Goal: Transaction & Acquisition: Purchase product/service

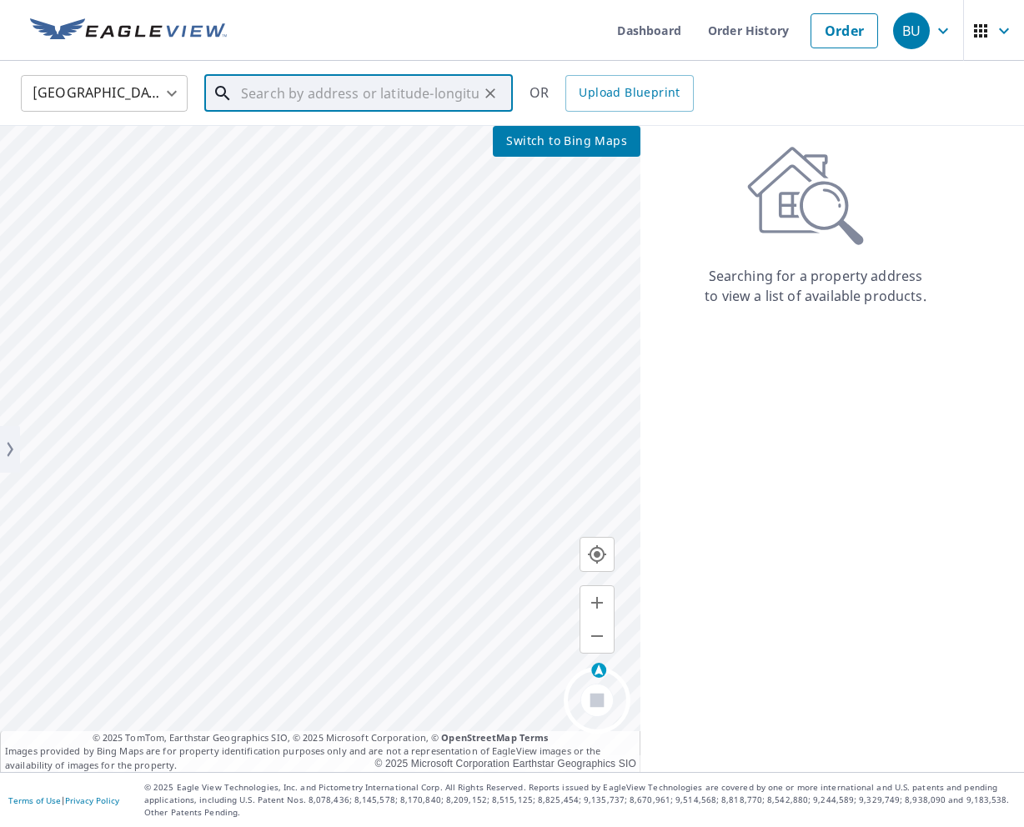
click at [261, 88] on input "text" at bounding box center [360, 93] width 238 height 47
click at [430, 79] on input "text" at bounding box center [360, 93] width 238 height 47
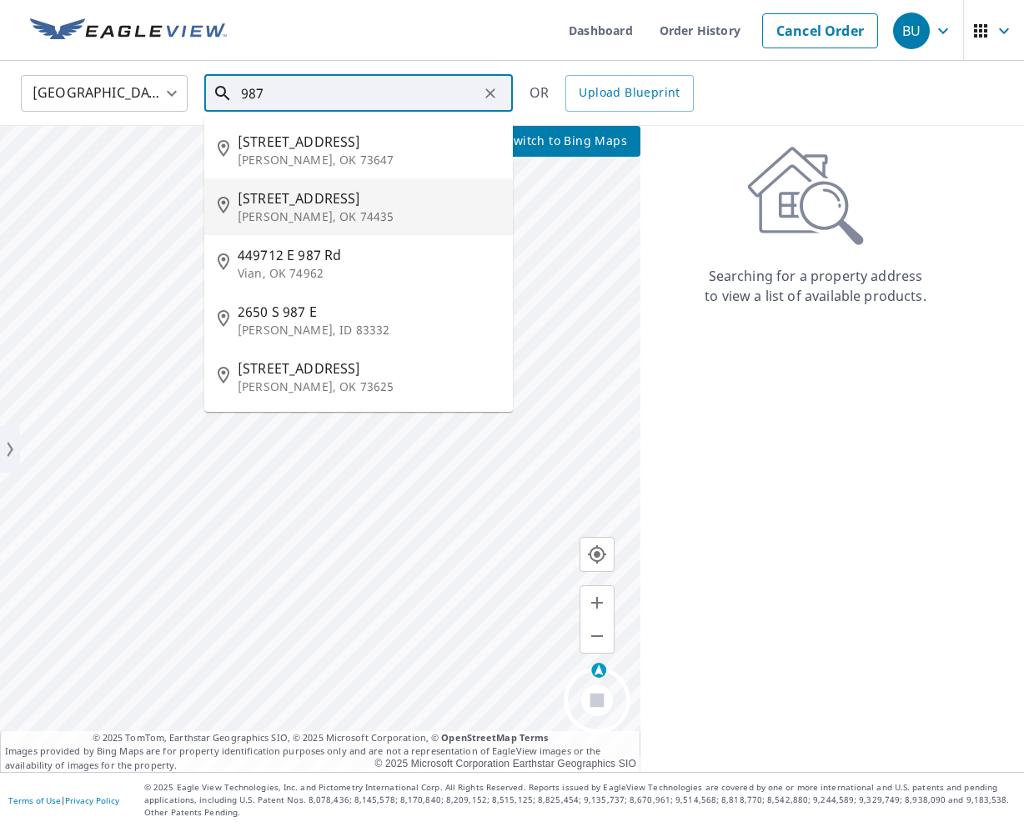
click at [378, 200] on span "445501 E 987 Rd" at bounding box center [369, 198] width 262 height 20
type input "445501 E 987 Rd Gore, OK 74435"
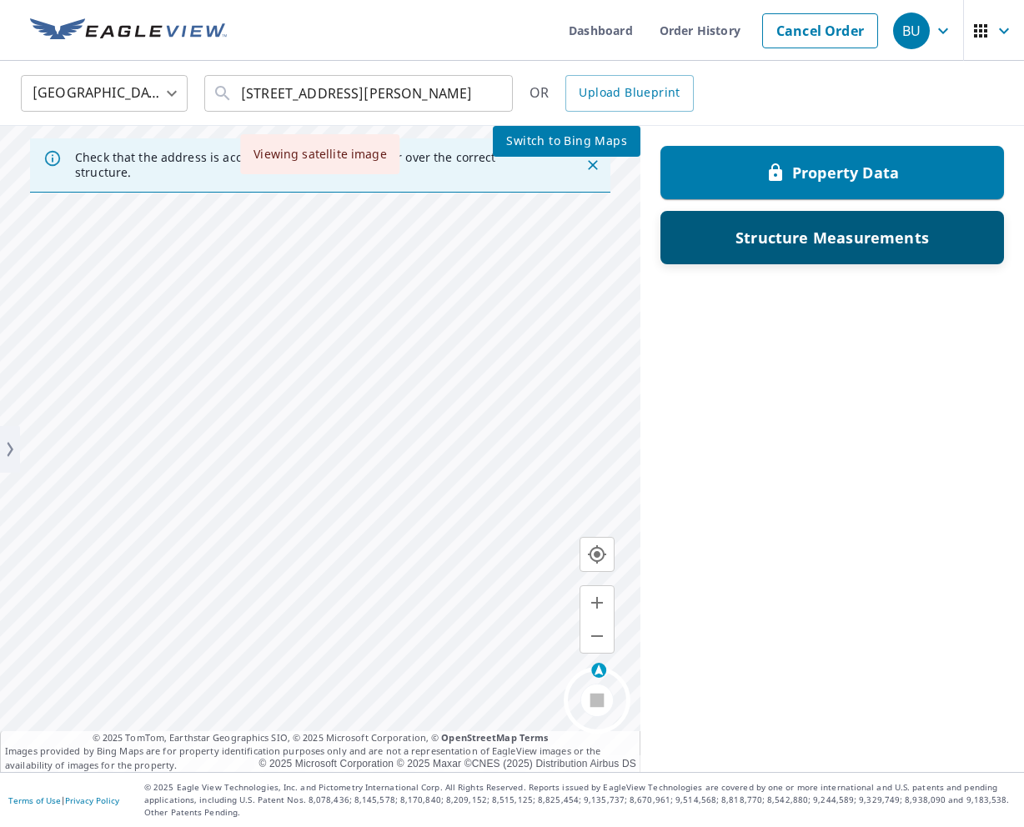
click at [866, 214] on div "Structure Measurements" at bounding box center [832, 237] width 344 height 53
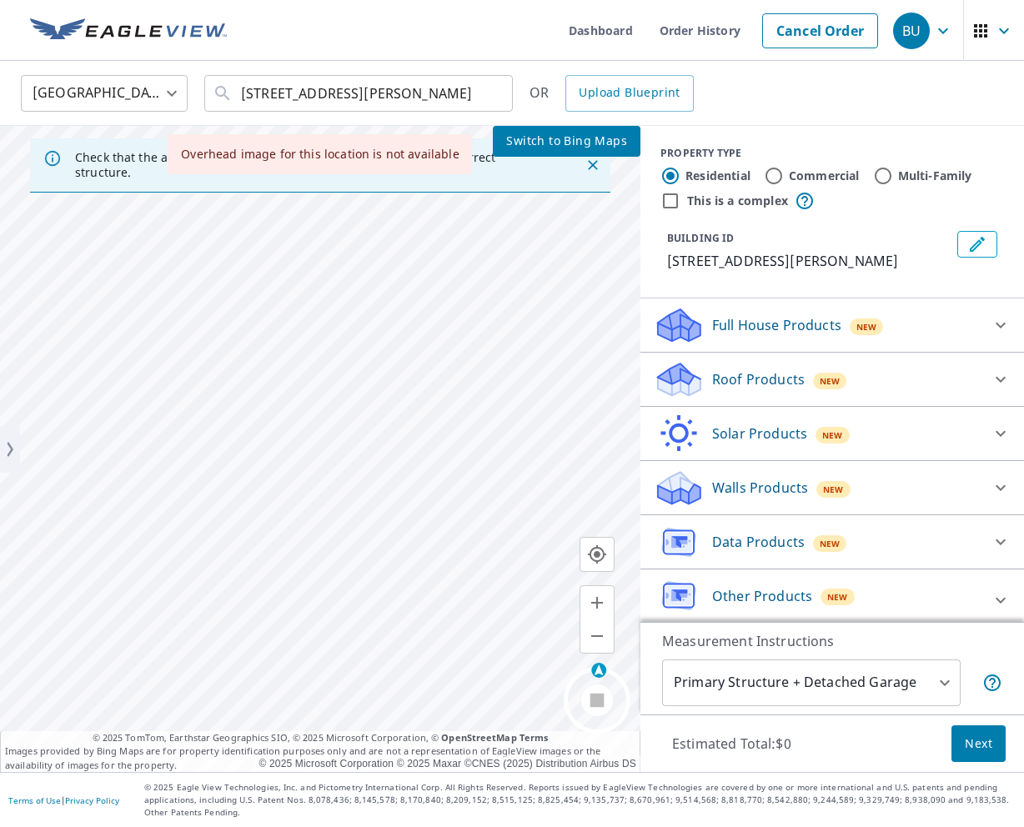
click at [737, 383] on p "Roof Products" at bounding box center [758, 379] width 93 height 20
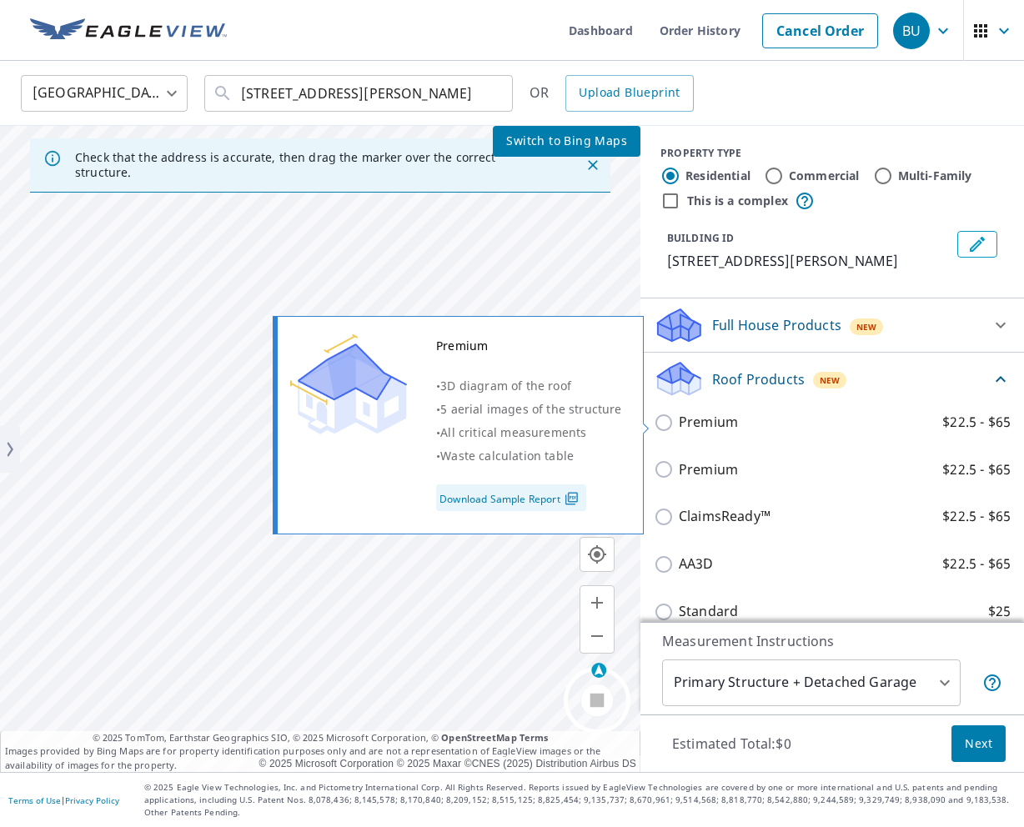
click at [690, 424] on p "Premium" at bounding box center [708, 422] width 59 height 21
click at [679, 424] on input "Premium $22.5 - $65" at bounding box center [666, 423] width 25 height 20
checkbox input "true"
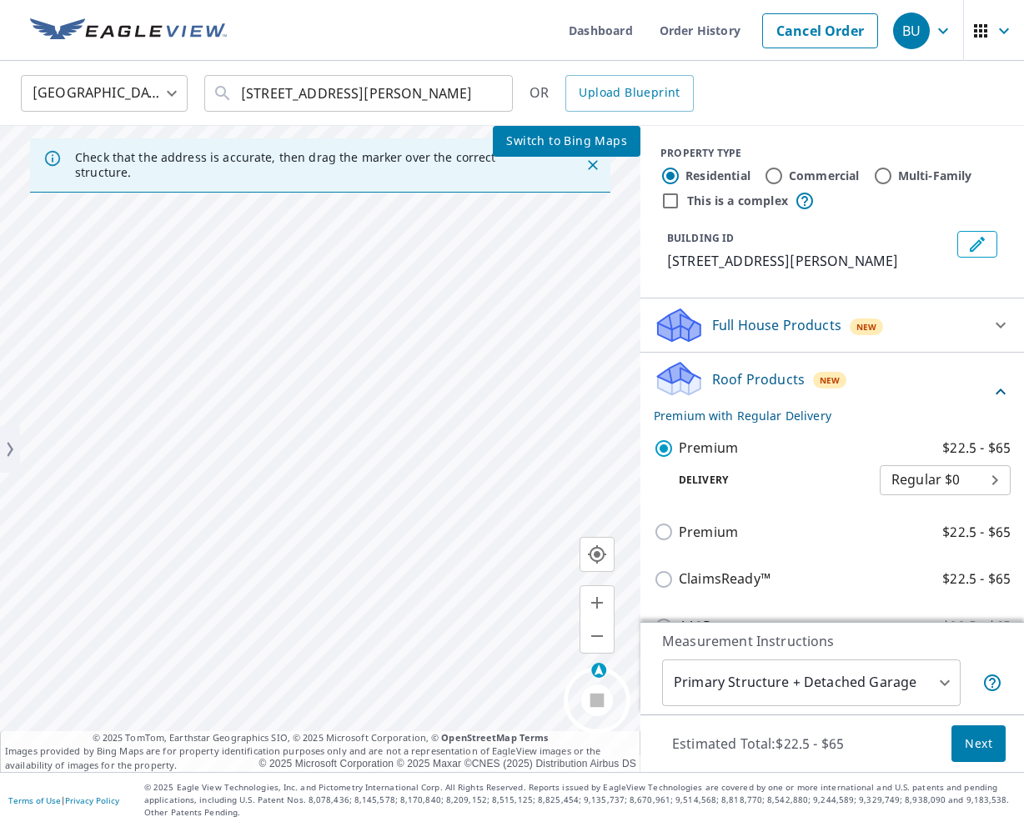
click at [747, 387] on p "Roof Products" at bounding box center [758, 379] width 93 height 20
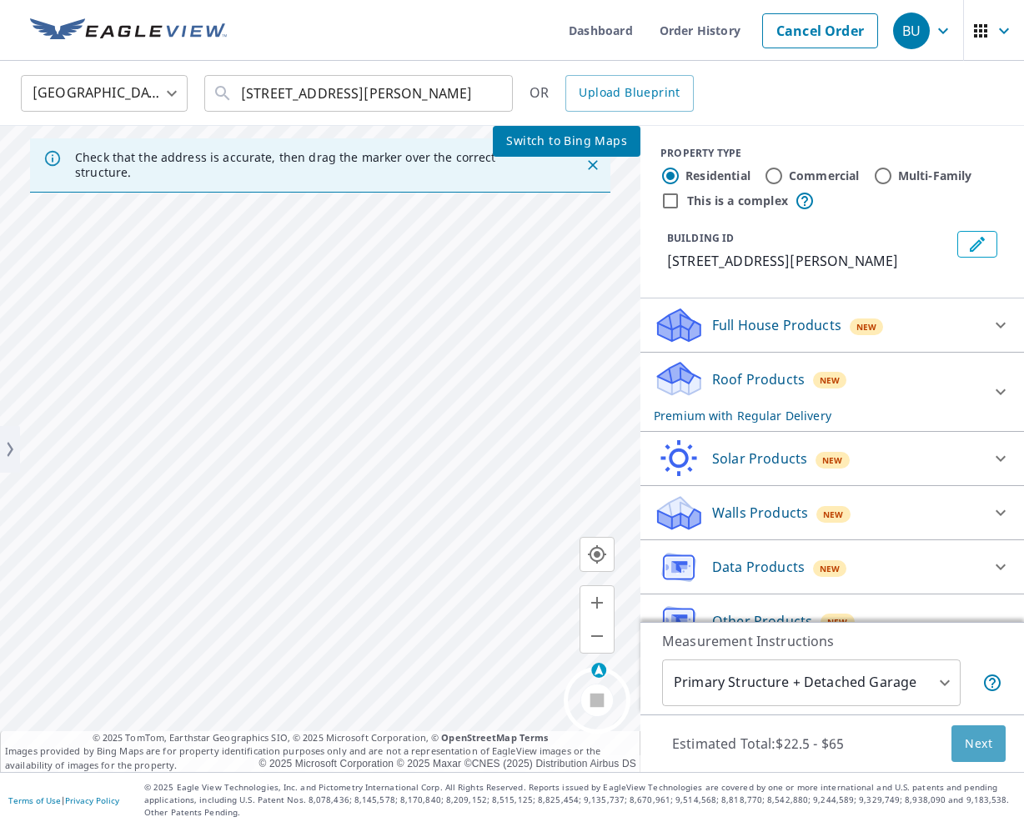
click at [970, 748] on span "Next" at bounding box center [979, 744] width 28 height 21
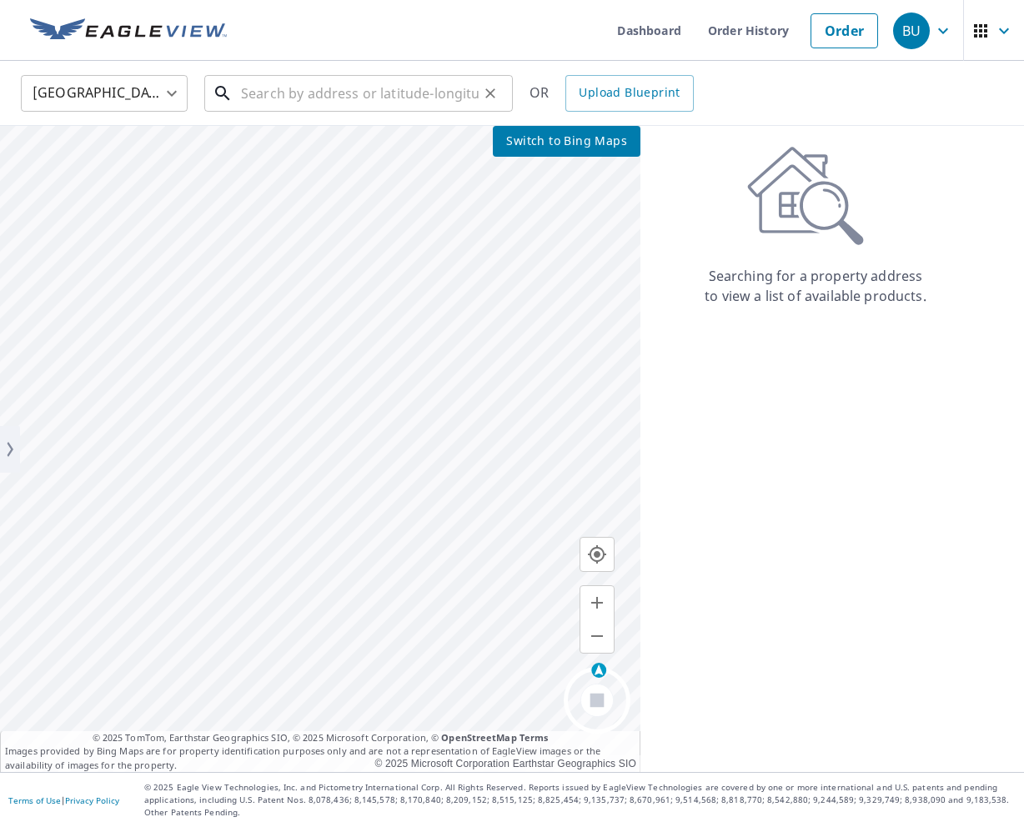
click at [362, 84] on input "text" at bounding box center [360, 93] width 238 height 47
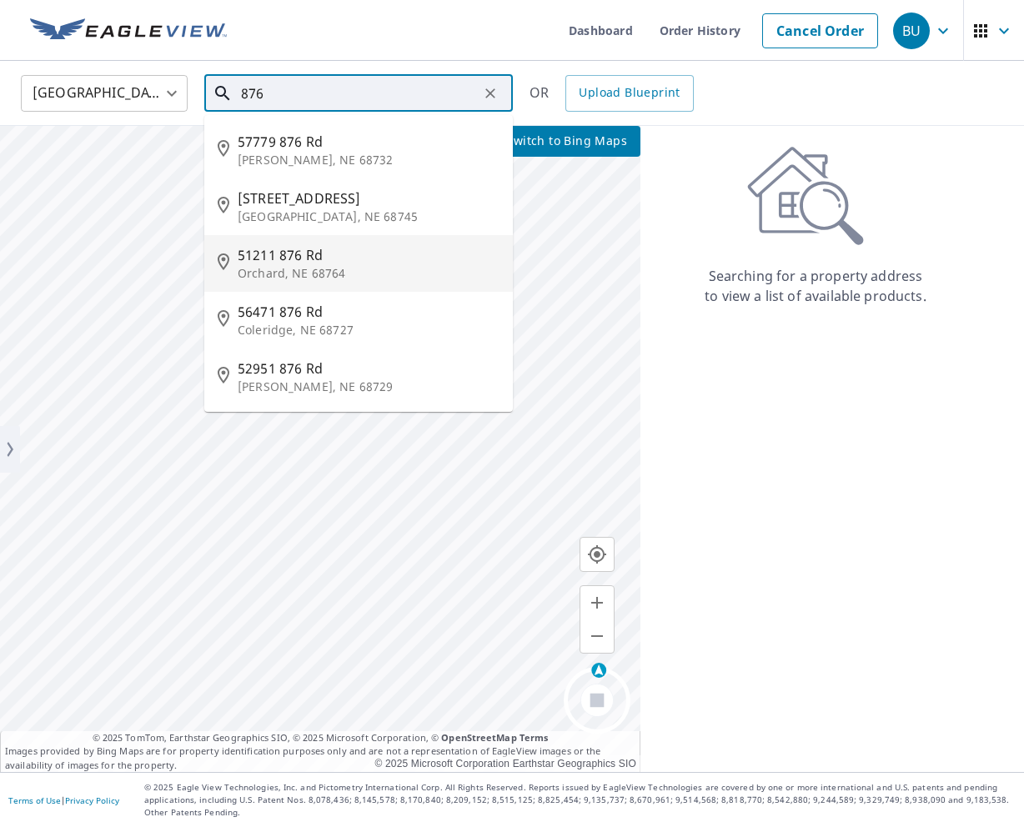
click at [354, 250] on span "51211 876 Rd" at bounding box center [369, 255] width 262 height 20
type input "51211 876 Rd Orchard, NE 68764"
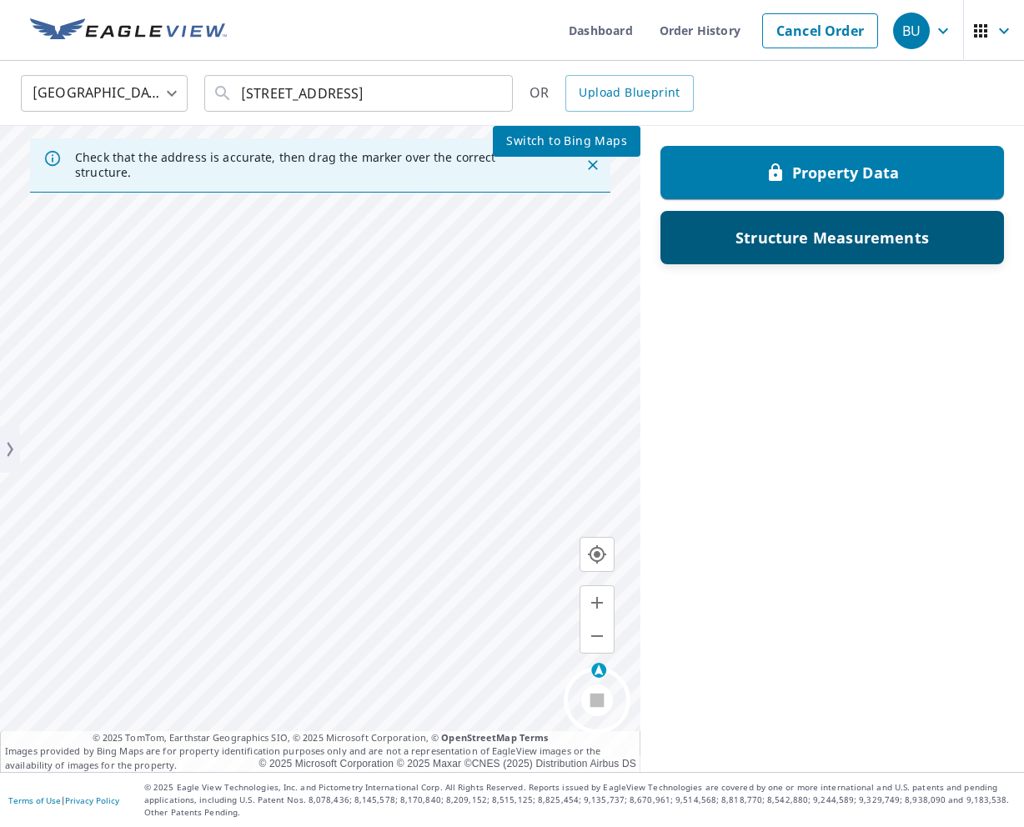
click at [834, 247] on p "Structure Measurements" at bounding box center [831, 238] width 193 height 20
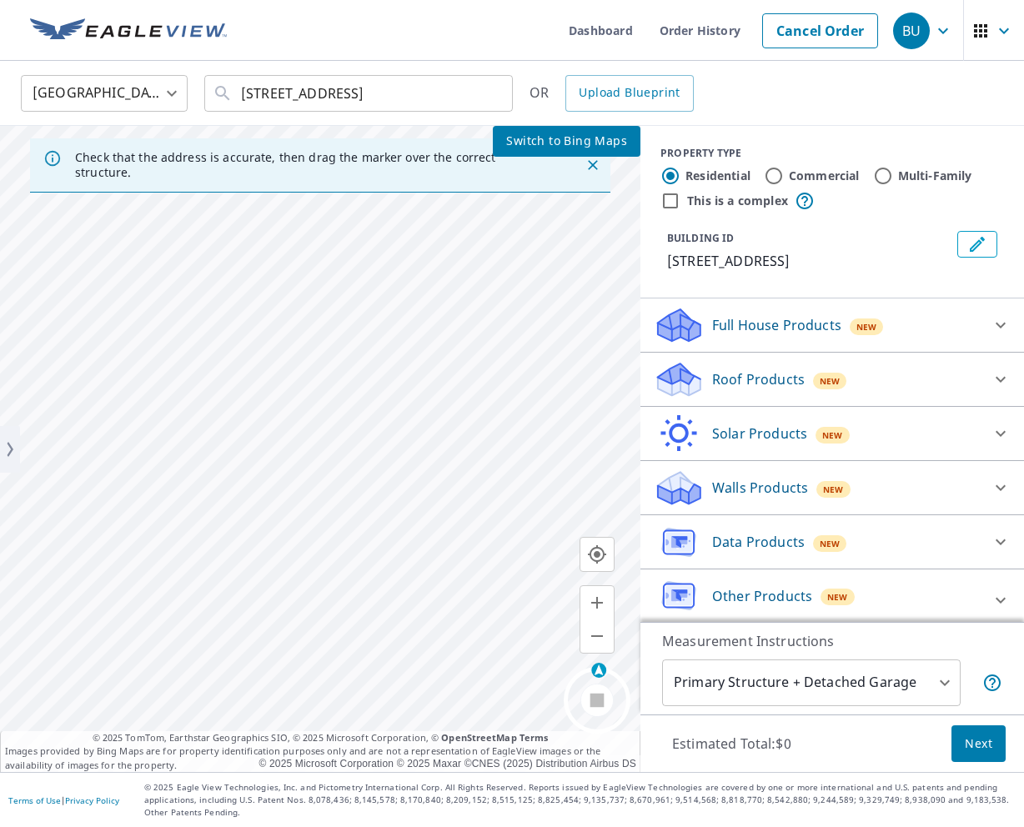
click at [785, 319] on p "Full House Products" at bounding box center [776, 325] width 129 height 20
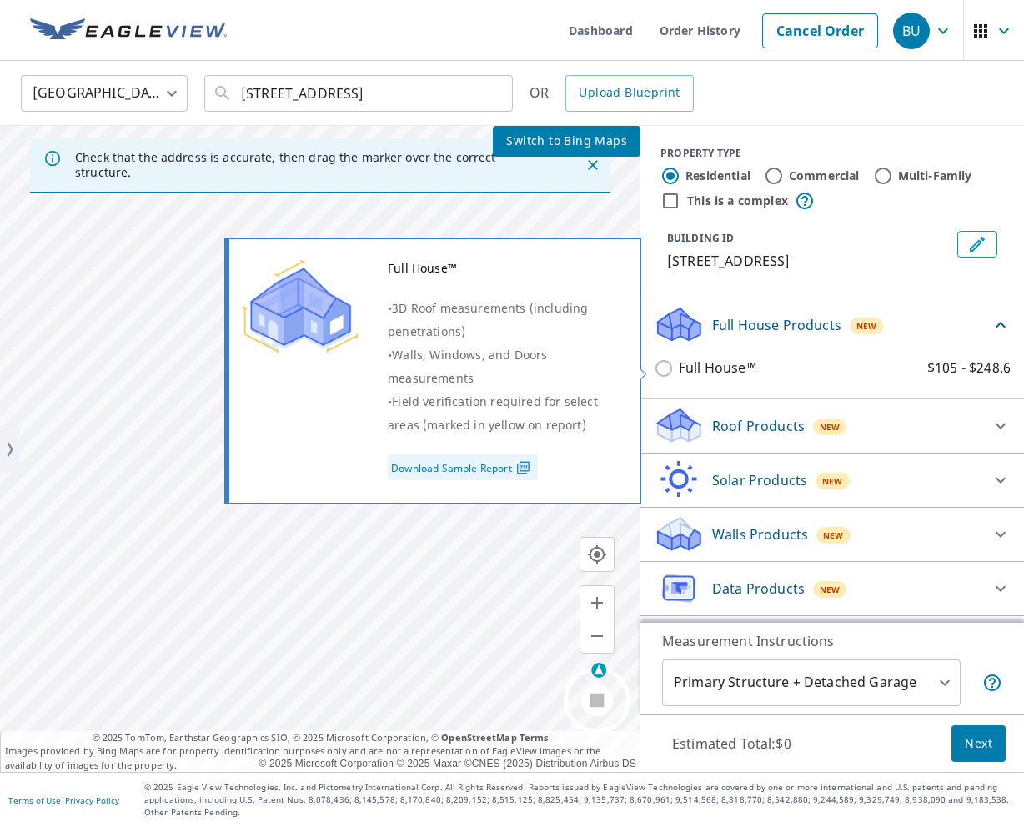
click at [718, 362] on p "Full House™" at bounding box center [718, 368] width 78 height 21
click at [679, 362] on input "Full House™ $105 - $248.6" at bounding box center [666, 369] width 25 height 20
checkbox input "true"
type input "3"
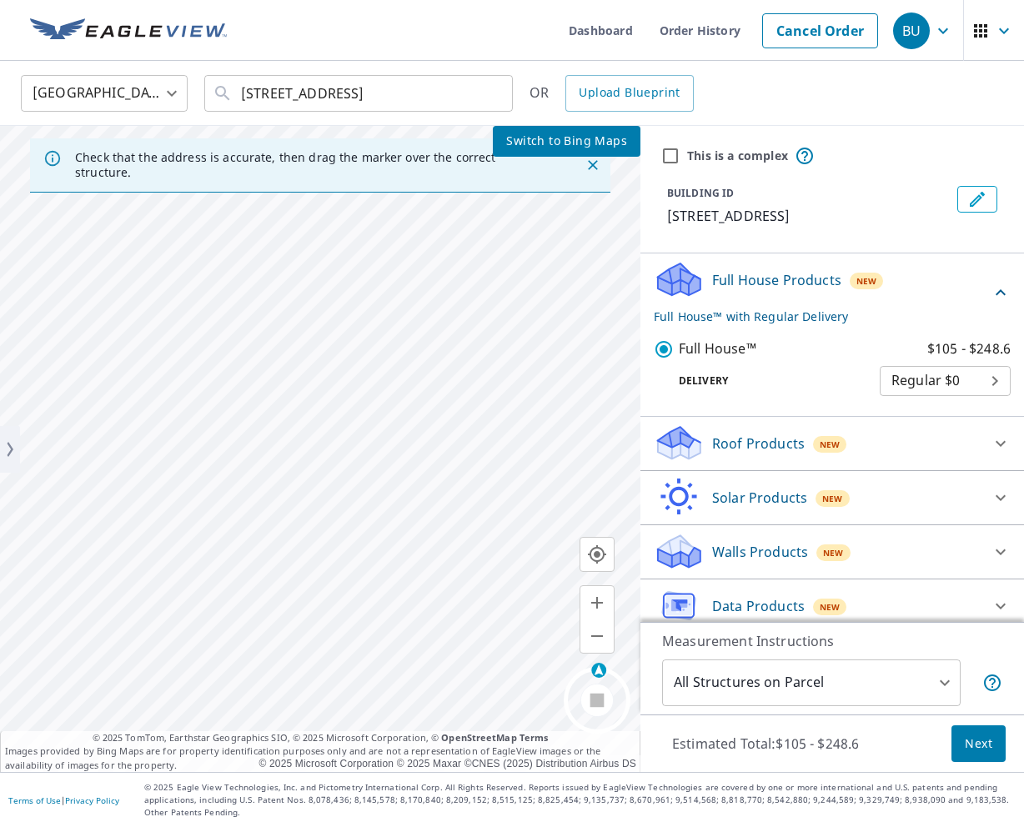
click at [755, 275] on p "Full House Products" at bounding box center [776, 280] width 129 height 20
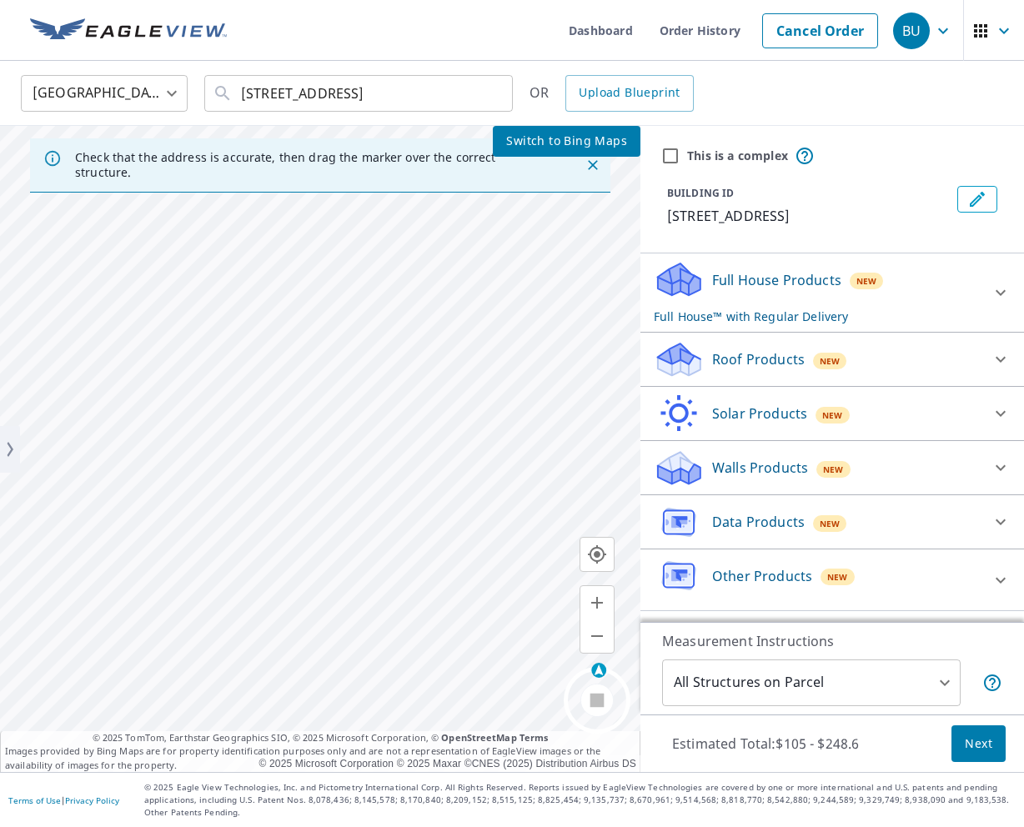
click at [769, 337] on div "Roof Products New Premium $22.5 - $65 Premium $22.5 - $65 ClaimsReady™ $22.5 - …" at bounding box center [832, 360] width 384 height 54
click at [759, 363] on p "Roof Products" at bounding box center [758, 359] width 93 height 20
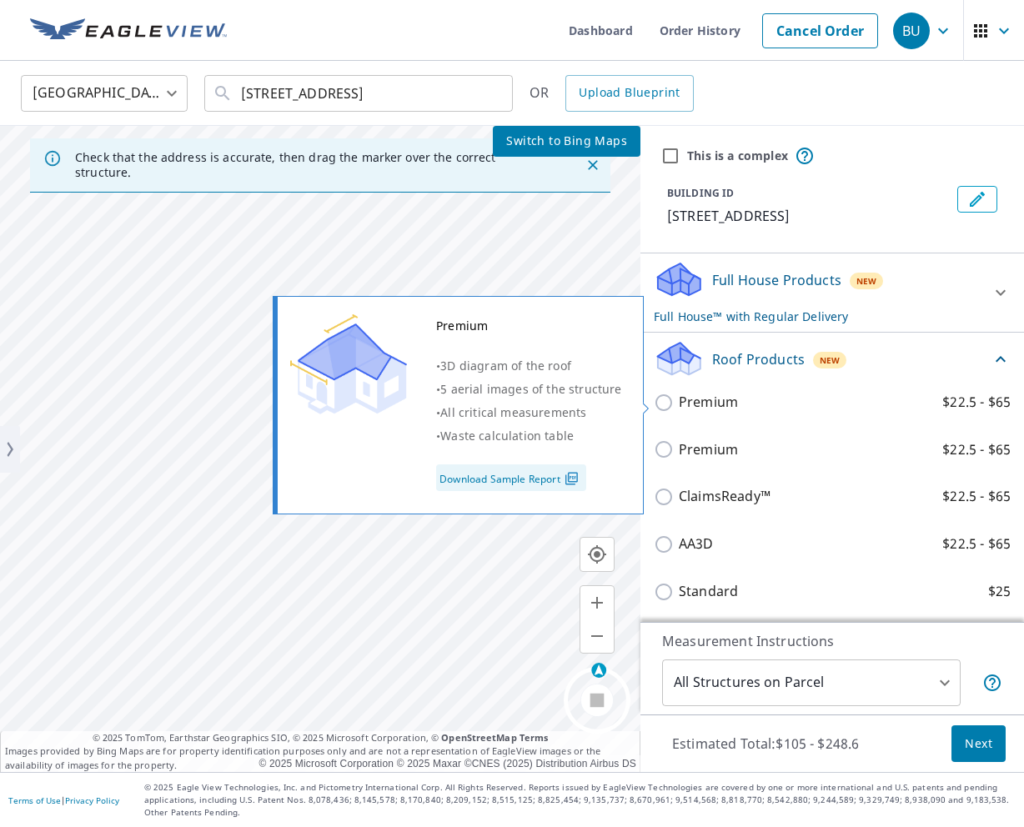
click at [680, 401] on p "Premium" at bounding box center [708, 402] width 59 height 21
click at [679, 401] on input "Premium $22.5 - $65" at bounding box center [666, 403] width 25 height 20
checkbox input "true"
checkbox input "false"
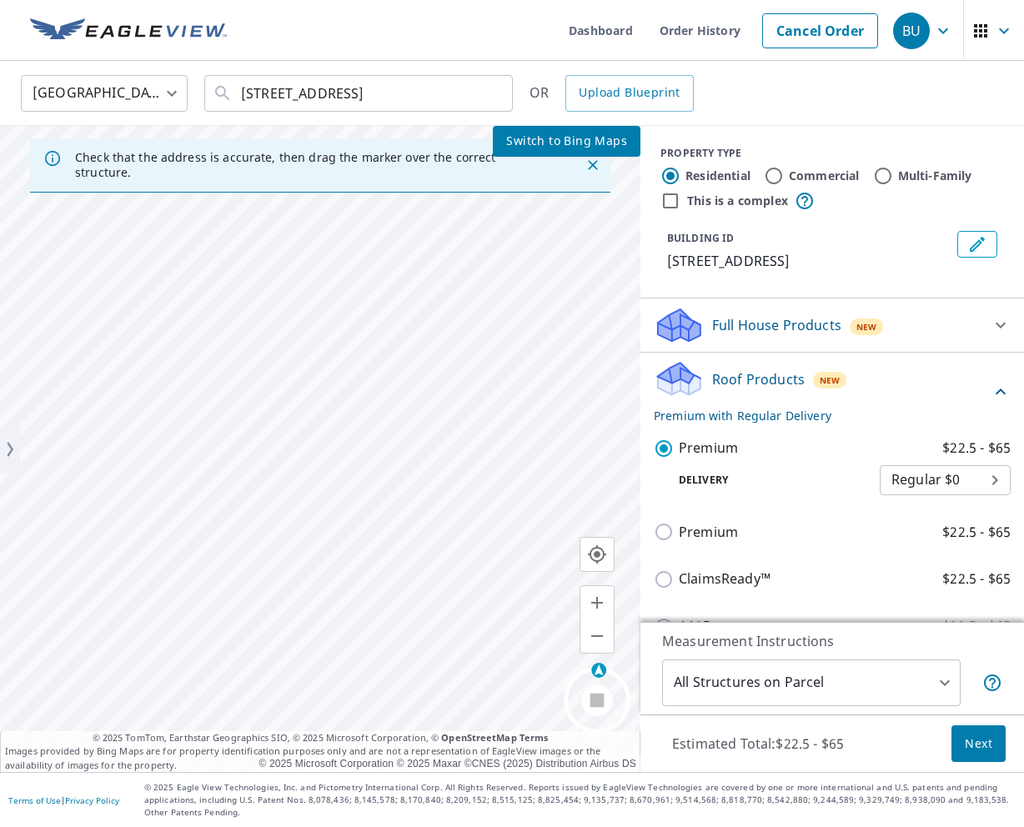
click at [770, 391] on div "Roof Products New Premium with Regular Delivery" at bounding box center [822, 391] width 337 height 65
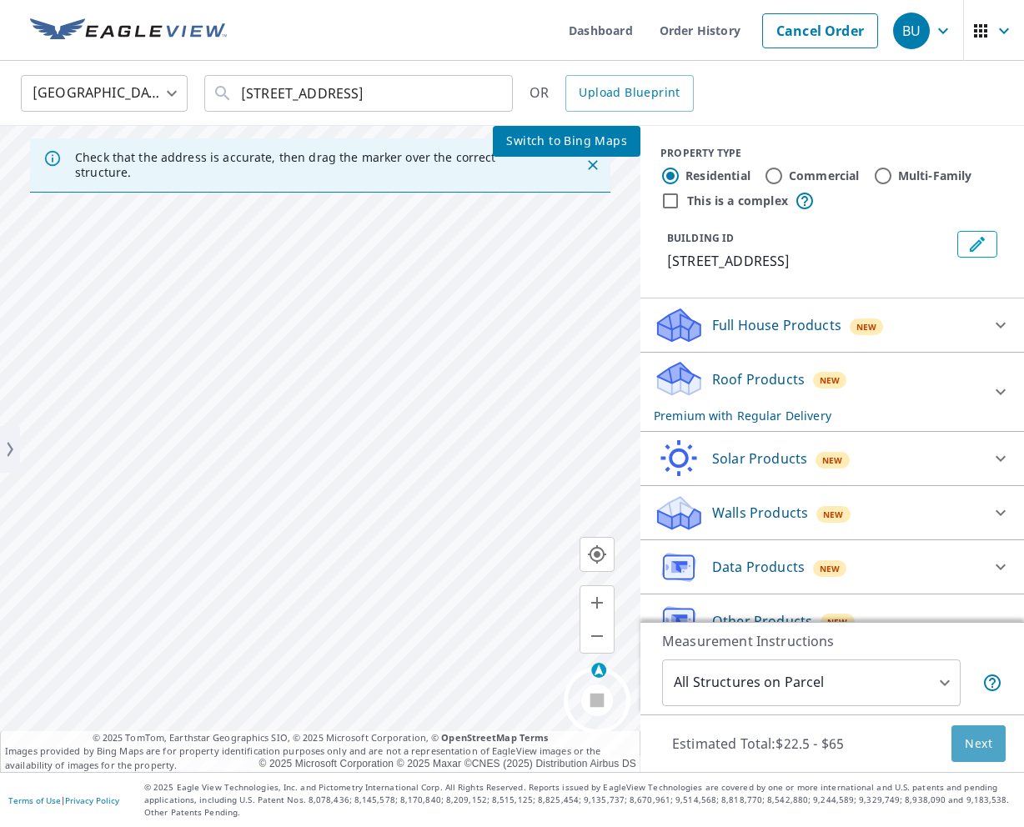
click at [981, 746] on span "Next" at bounding box center [979, 744] width 28 height 21
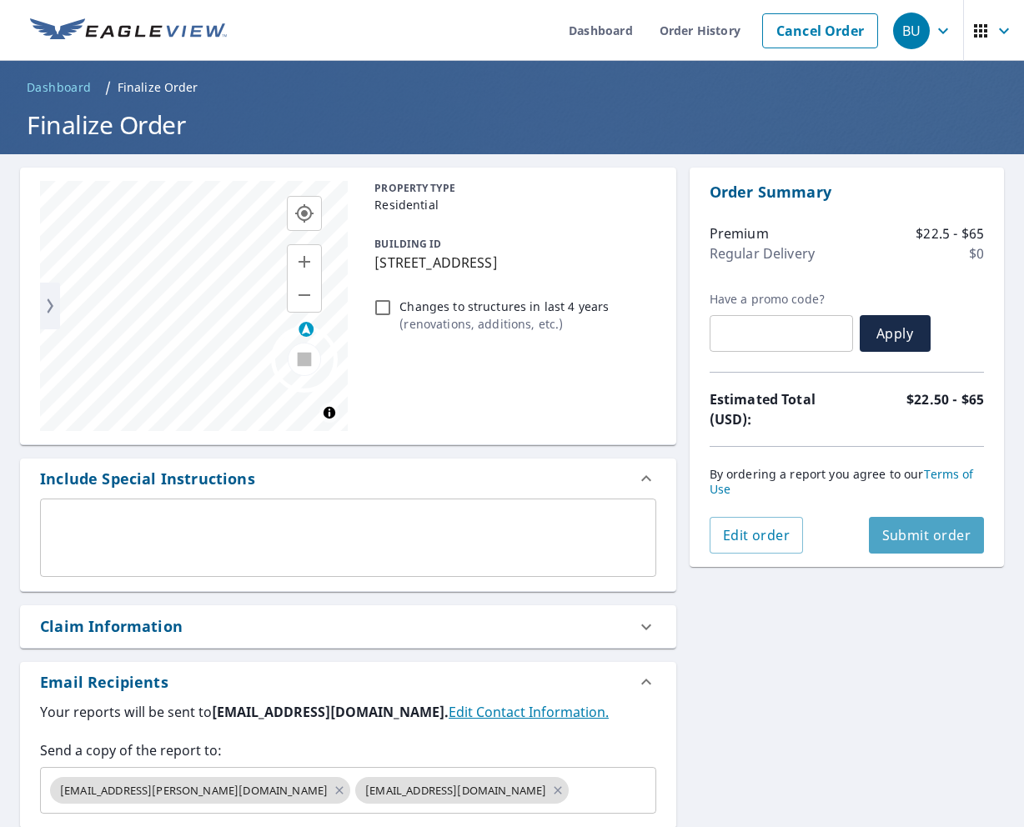
click at [939, 543] on span "Submit order" at bounding box center [926, 535] width 89 height 18
checkbox input "true"
